Goal: Find contact information: Find contact information

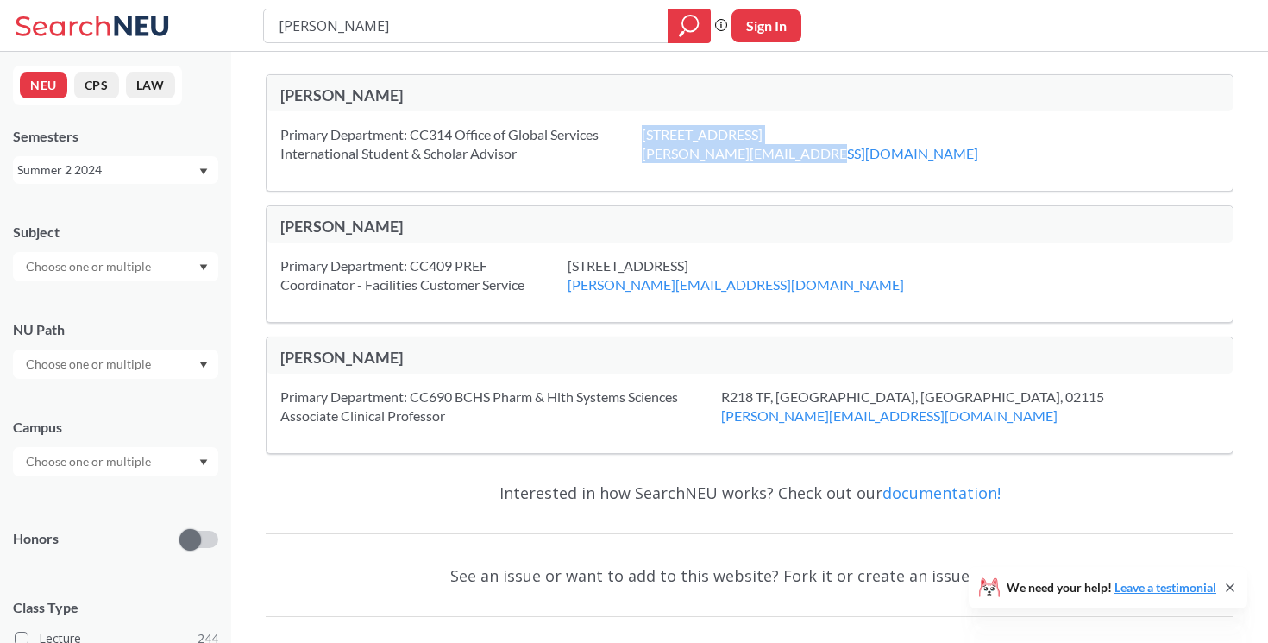
drag, startPoint x: 640, startPoint y: 153, endPoint x: 822, endPoint y: 168, distance: 182.7
click at [822, 168] on div "Primary Department: CC314 Office of Global Services International Student & Sch…" at bounding box center [750, 150] width 966 height 79
drag, startPoint x: 820, startPoint y: 150, endPoint x: 649, endPoint y: 155, distance: 171.8
click at [649, 155] on div "[STREET_ADDRESS] [PERSON_NAME][EMAIL_ADDRESS][DOMAIN_NAME]" at bounding box center [832, 144] width 380 height 38
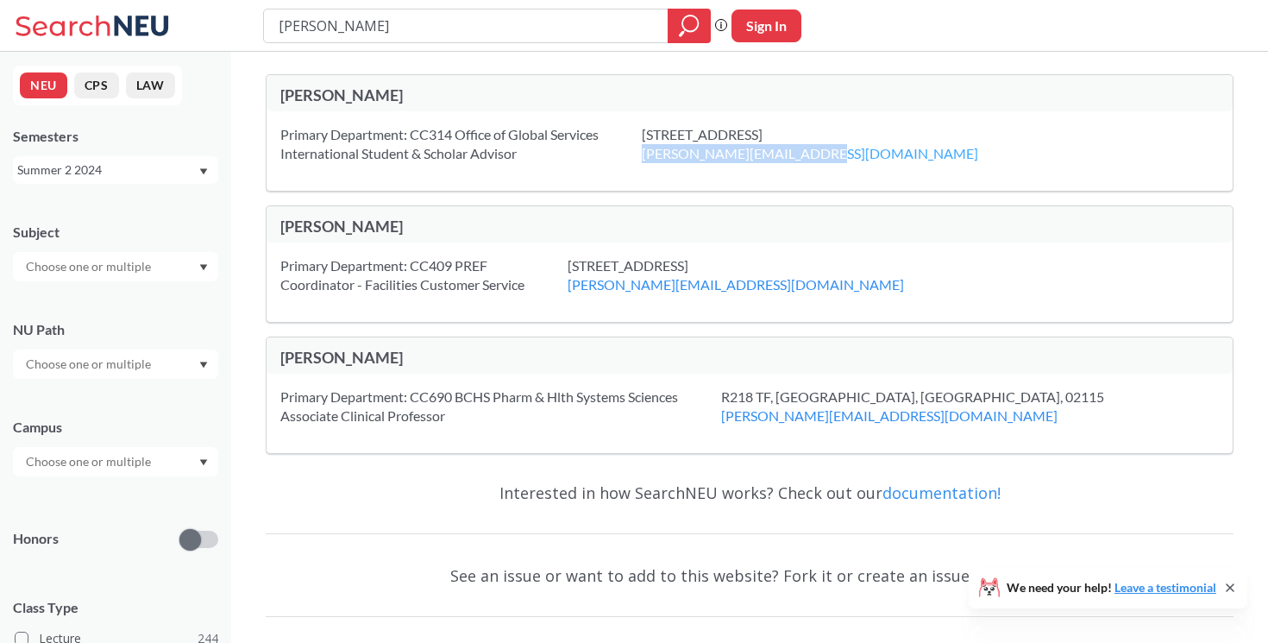
copy link "[PERSON_NAME][EMAIL_ADDRESS][DOMAIN_NAME]"
click at [759, 212] on div "[PERSON_NAME]" at bounding box center [750, 224] width 966 height 36
drag, startPoint x: 280, startPoint y: 94, endPoint x: 383, endPoint y: 97, distance: 103.6
click at [383, 97] on div "[PERSON_NAME]" at bounding box center [750, 93] width 966 height 36
copy div "[PERSON_NAME]"
